Goal: Check status

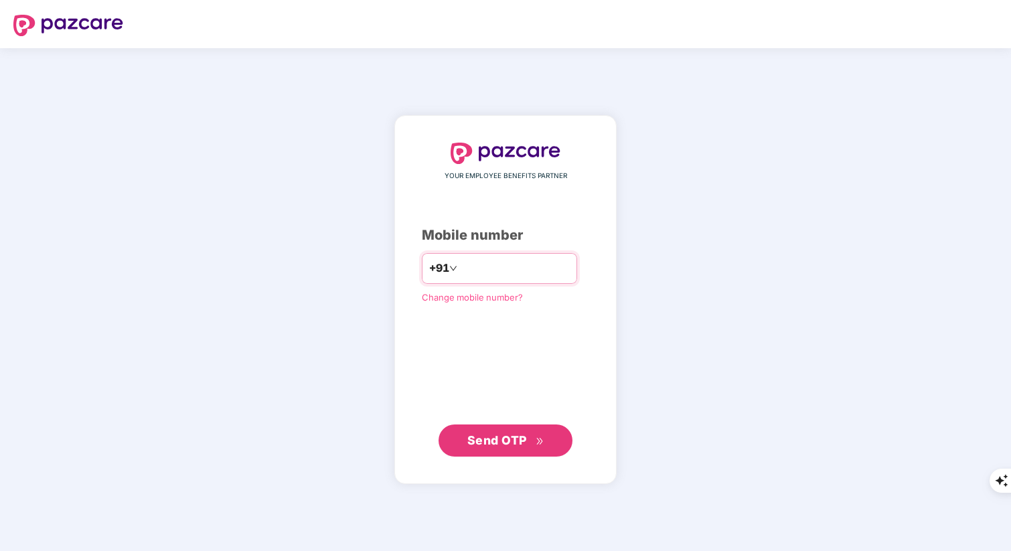
click at [471, 267] on input "number" at bounding box center [515, 268] width 110 height 21
type input "**********"
click at [483, 429] on button "Send OTP" at bounding box center [506, 440] width 134 height 32
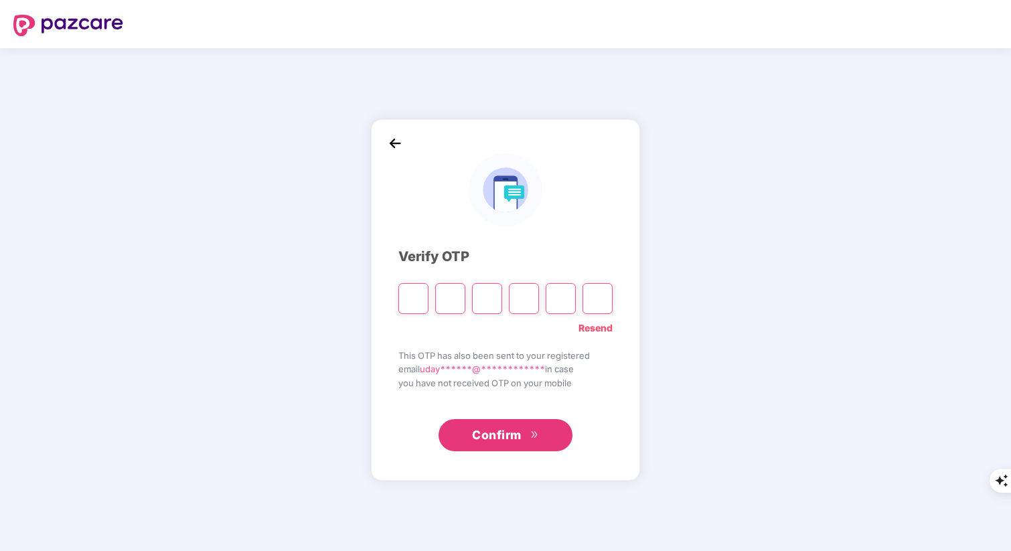
type input "*"
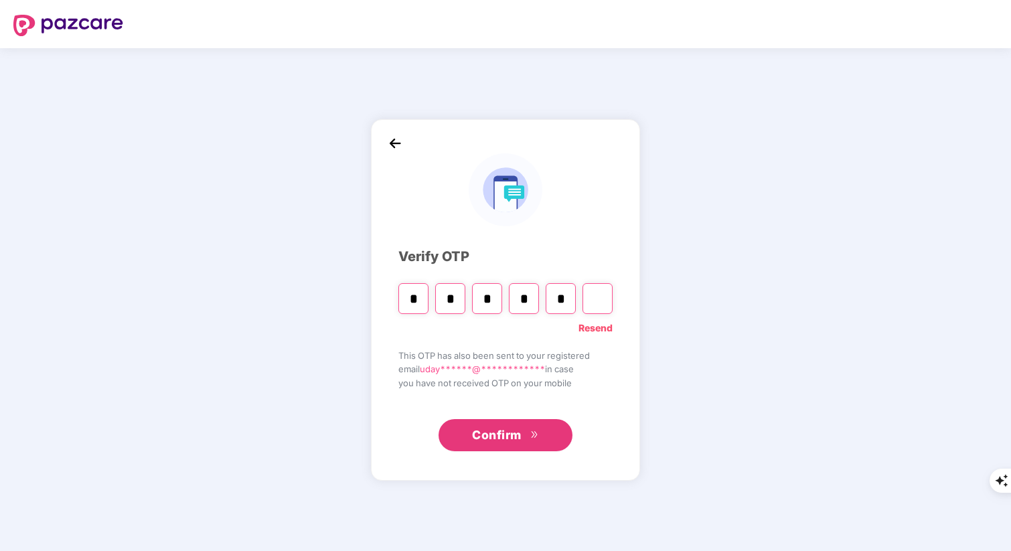
type input "*"
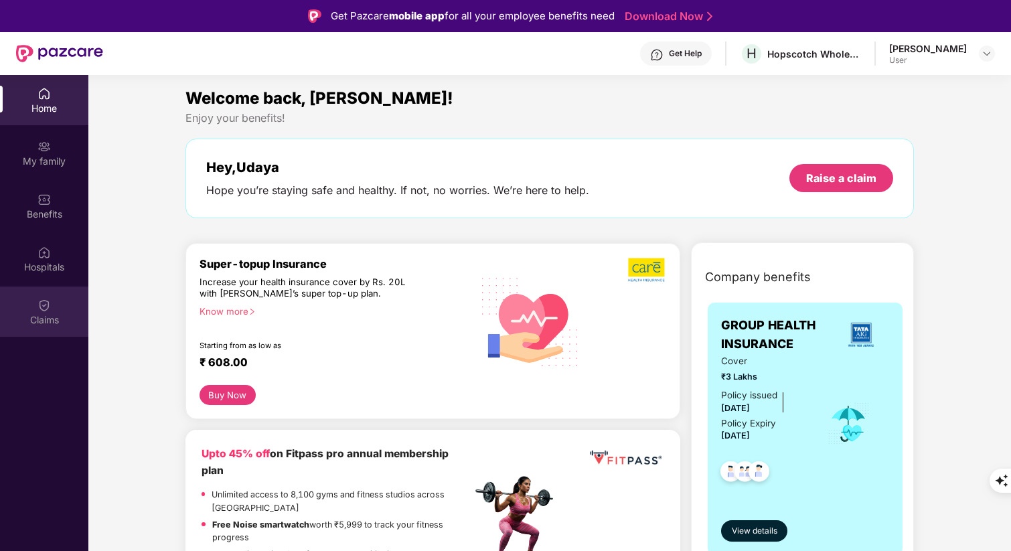
click at [45, 315] on div "Claims" at bounding box center [44, 319] width 88 height 13
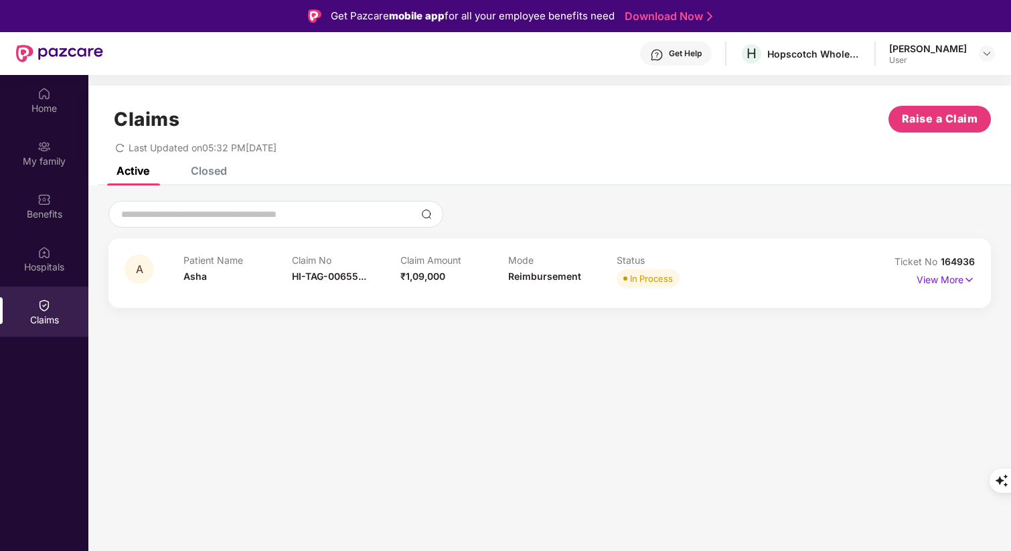
click at [481, 177] on div "Active Closed" at bounding box center [549, 176] width 923 height 19
click at [525, 174] on div "Active Closed" at bounding box center [549, 176] width 923 height 19
click at [971, 277] on img at bounding box center [968, 280] width 11 height 15
